Goal: Ask a question

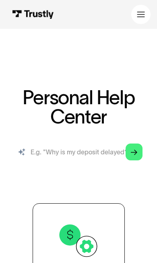
click at [50, 151] on input "search" at bounding box center [78, 152] width 141 height 26
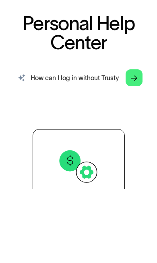
type input "How can I log in without Trusty"
click at [135, 149] on icon "Arrow Right" at bounding box center [134, 152] width 6 height 7
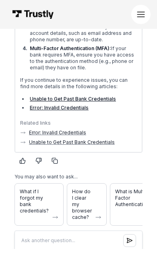
scroll to position [294, 0]
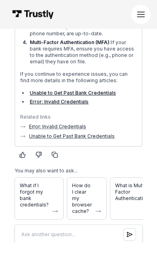
click at [136, 183] on span "What is Multi-Factor Authentication?" at bounding box center [133, 192] width 36 height 19
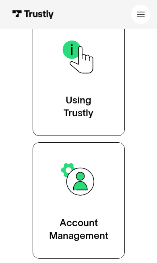
scroll to position [985, 0]
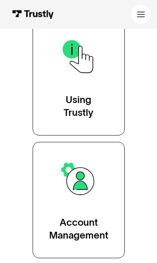
click at [88, 106] on div "Using Trustly" at bounding box center [78, 107] width 30 height 26
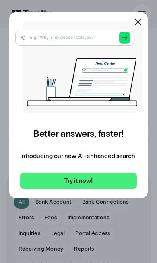
click at [89, 181] on link "Try it now!" at bounding box center [78, 181] width 116 height 16
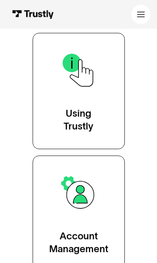
scroll to position [420, 0]
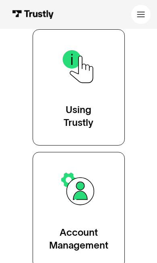
click at [84, 110] on div "Using Trustly" at bounding box center [78, 117] width 30 height 26
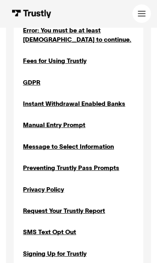
scroll to position [510, 0]
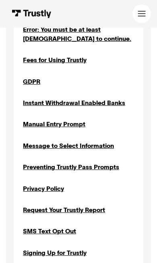
click at [81, 56] on div "Fees for Using Trustly" at bounding box center [54, 60] width 63 height 9
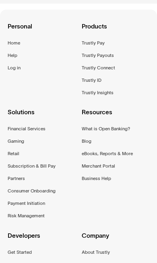
scroll to position [588, 0]
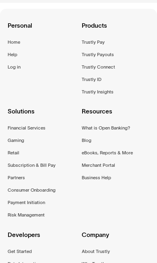
click at [129, 125] on div "What is Open Banking?" at bounding box center [106, 129] width 48 height 8
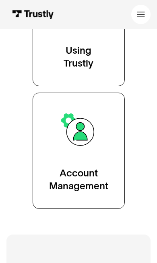
scroll to position [480, 0]
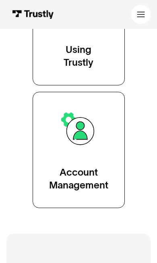
click at [102, 173] on div "Account Management" at bounding box center [78, 179] width 59 height 26
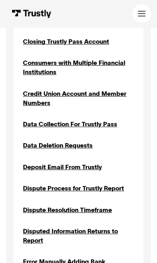
scroll to position [389, 0]
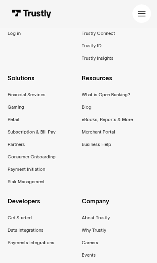
scroll to position [1271, 0]
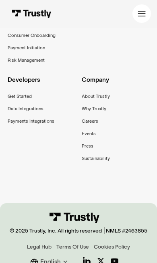
click at [145, 14] on icon at bounding box center [141, 14] width 8 height 8
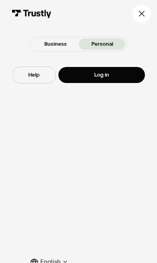
click at [34, 70] on link "Help" at bounding box center [33, 75] width 43 height 16
